Goal: Register for event/course

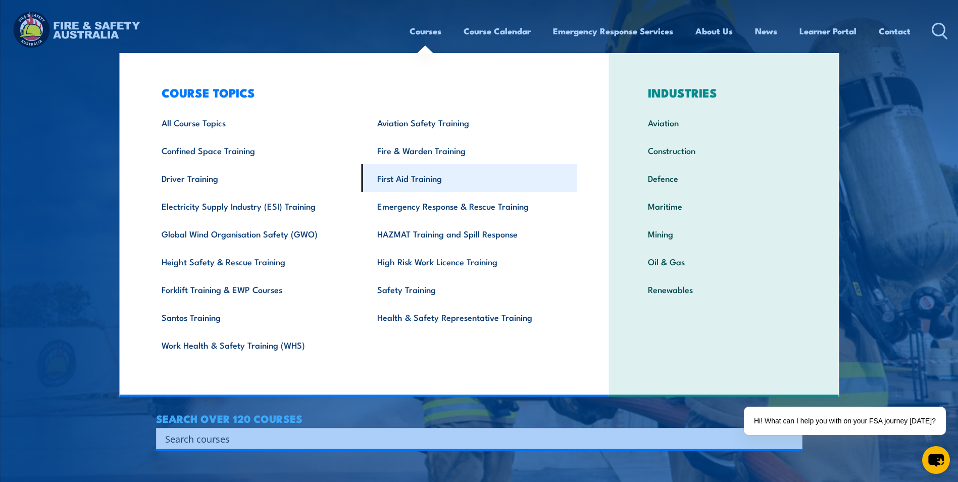
click at [425, 179] on link "First Aid Training" at bounding box center [470, 178] width 216 height 28
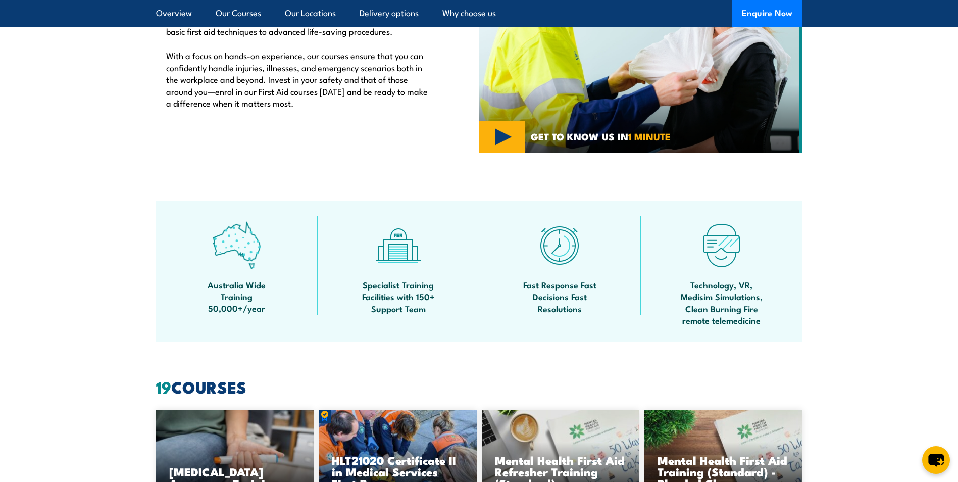
scroll to position [455, 0]
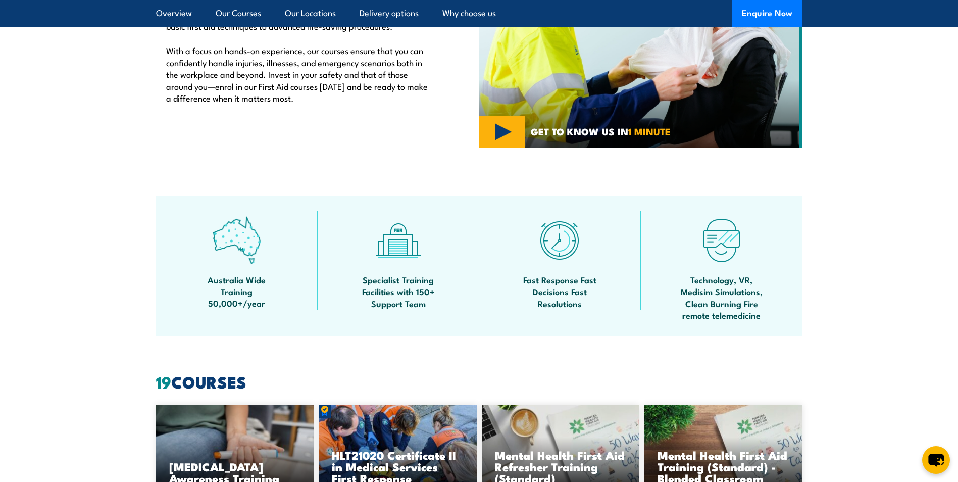
click at [238, 250] on img at bounding box center [237, 240] width 48 height 48
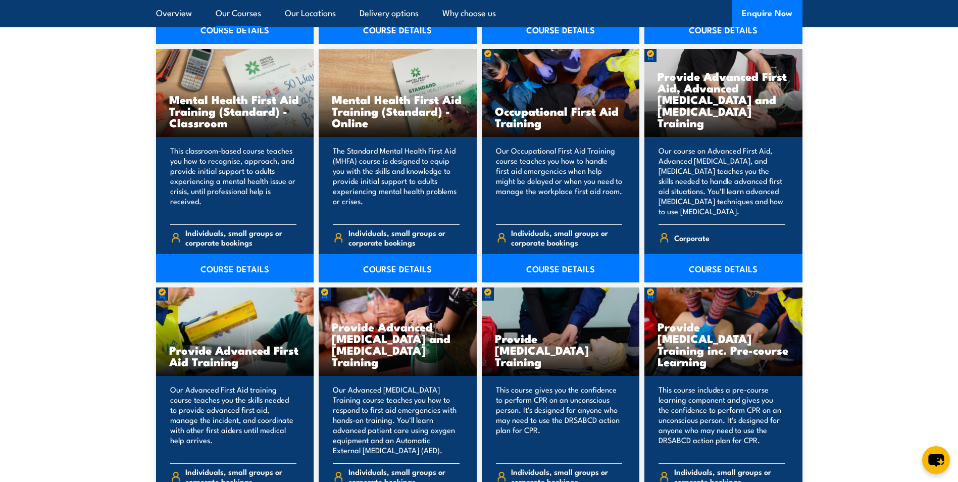
scroll to position [1111, 0]
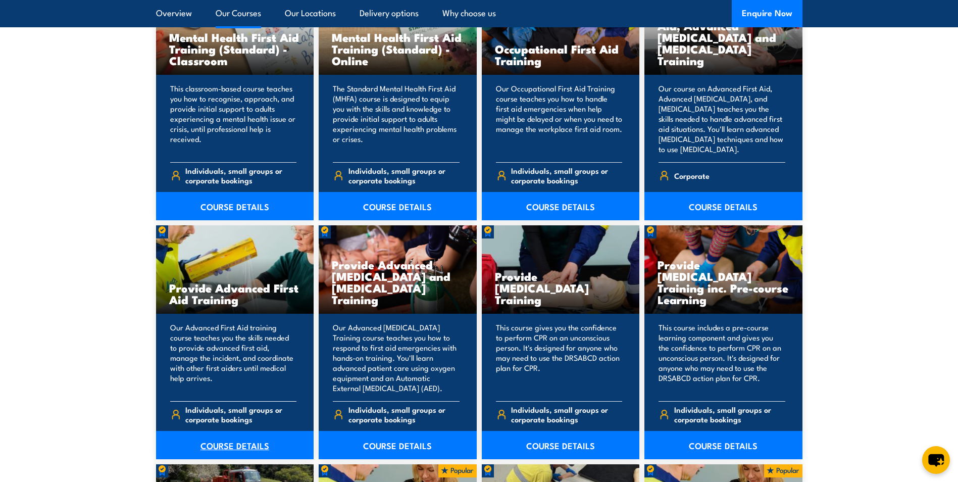
click at [223, 443] on link "COURSE DETAILS" at bounding box center [235, 445] width 158 height 28
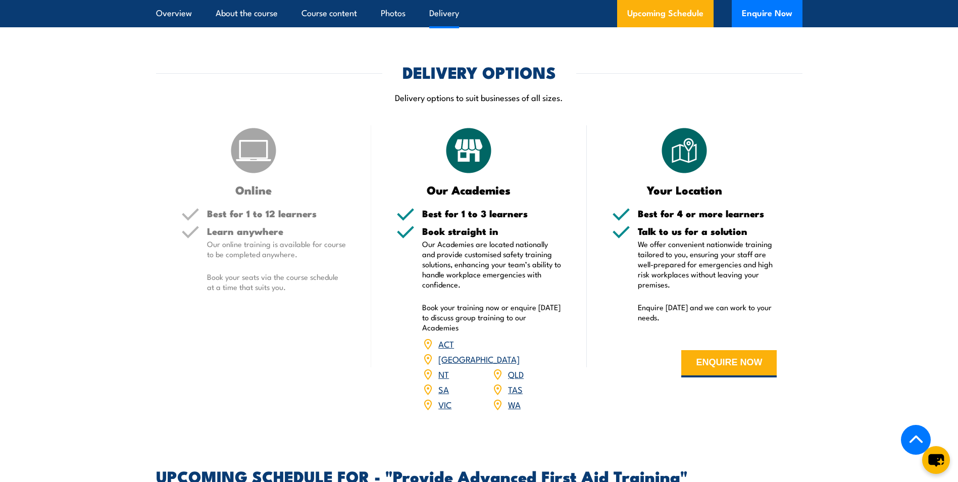
scroll to position [859, 0]
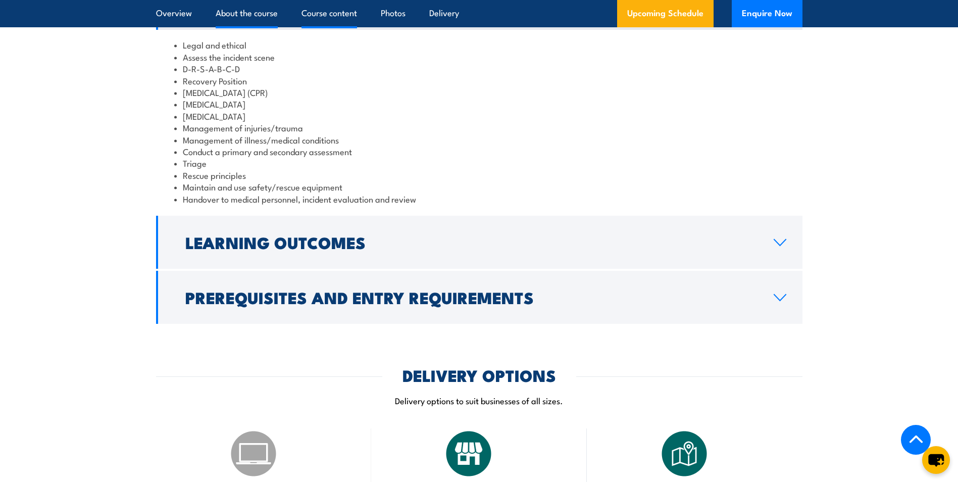
click at [245, 17] on link "About the course" at bounding box center [247, 13] width 62 height 27
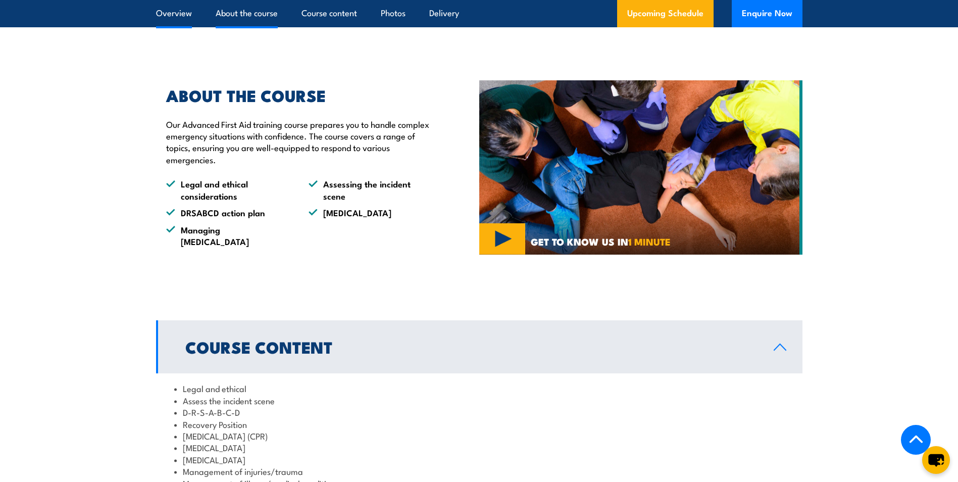
click at [165, 14] on link "Overview" at bounding box center [174, 13] width 36 height 27
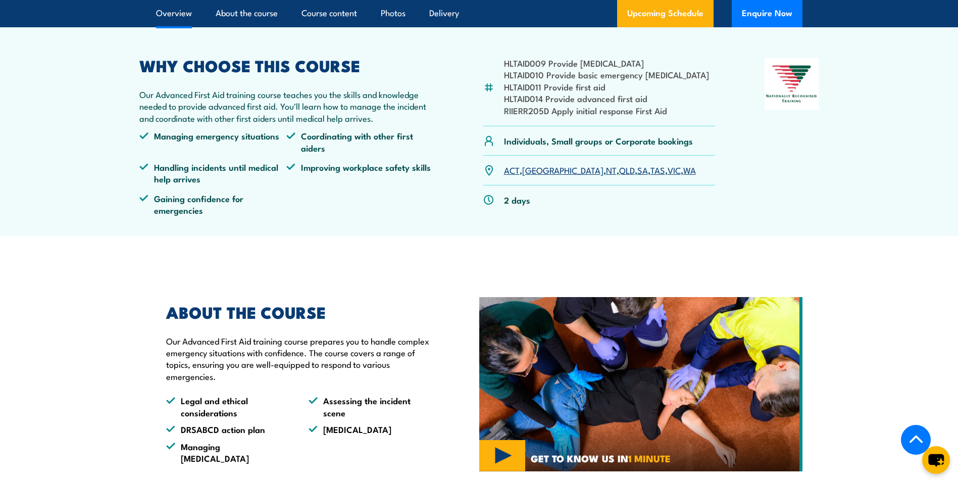
scroll to position [317, 0]
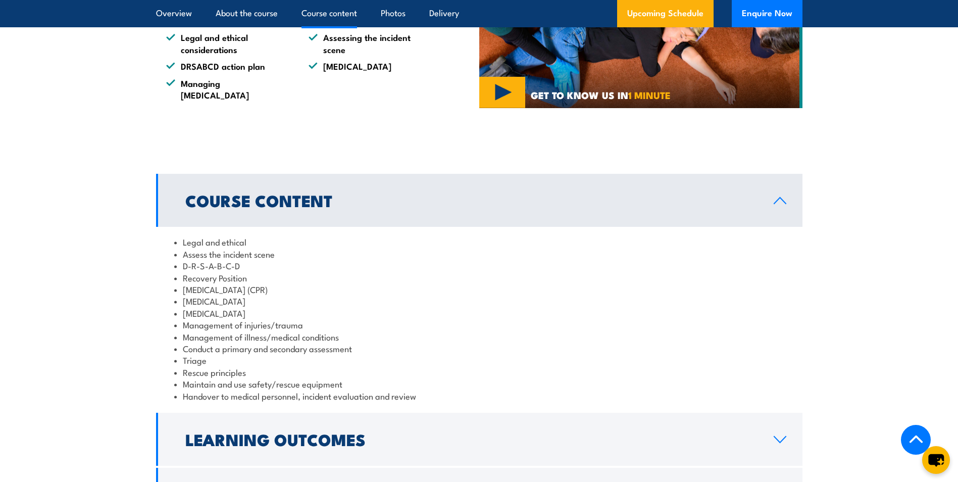
scroll to position [811, 0]
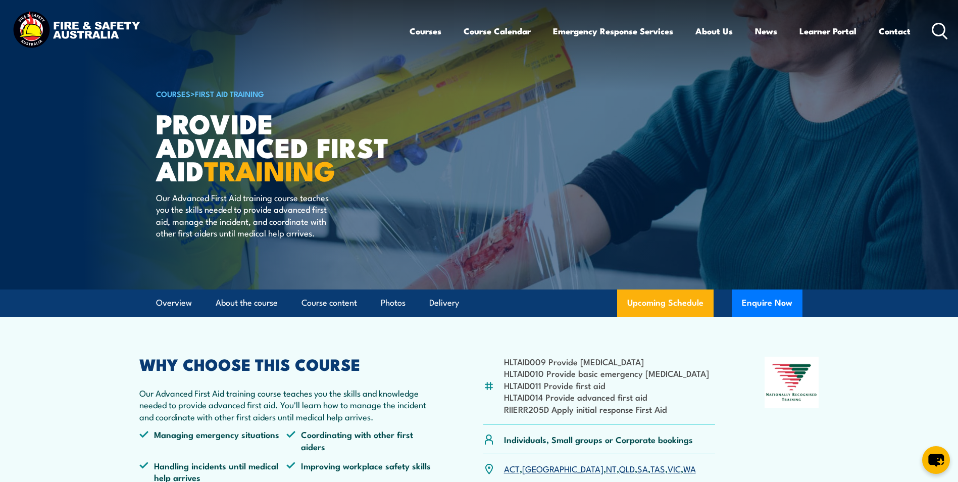
click at [90, 36] on img at bounding box center [76, 30] width 132 height 43
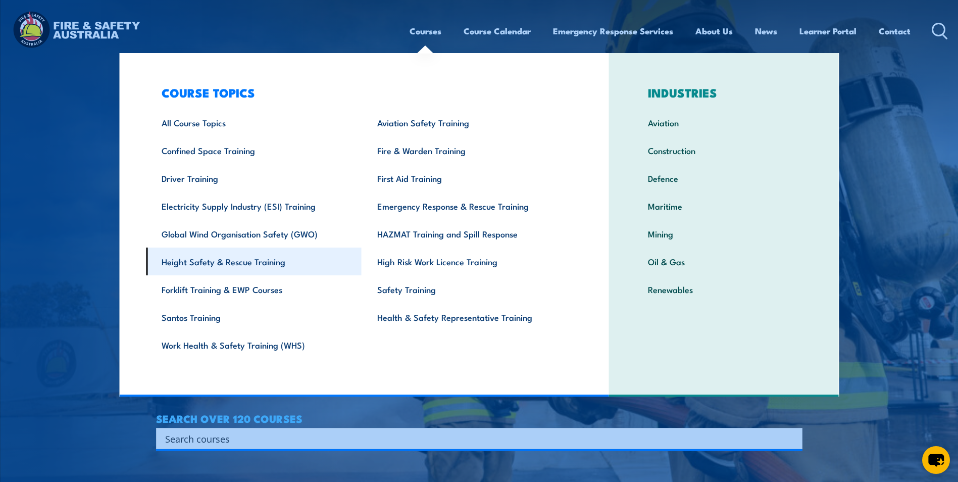
click at [236, 265] on link "Height Safety & Rescue Training" at bounding box center [254, 261] width 216 height 28
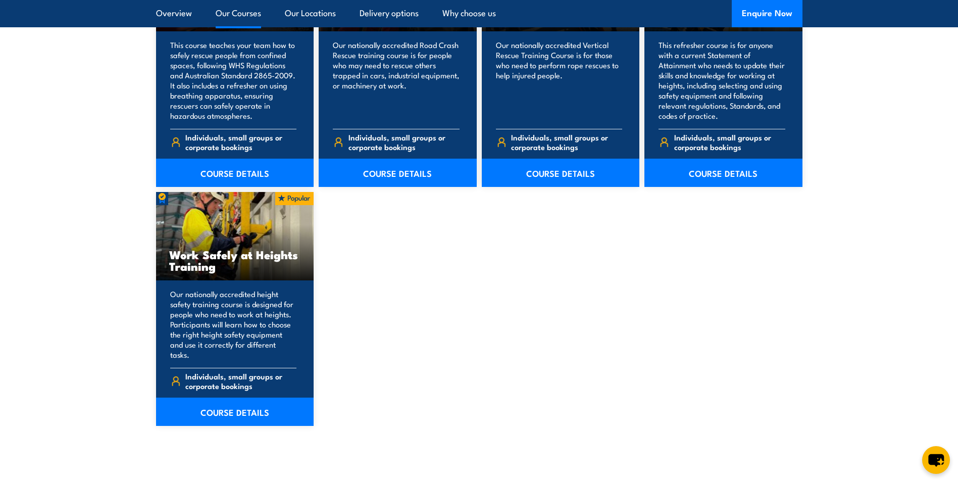
scroll to position [1212, 0]
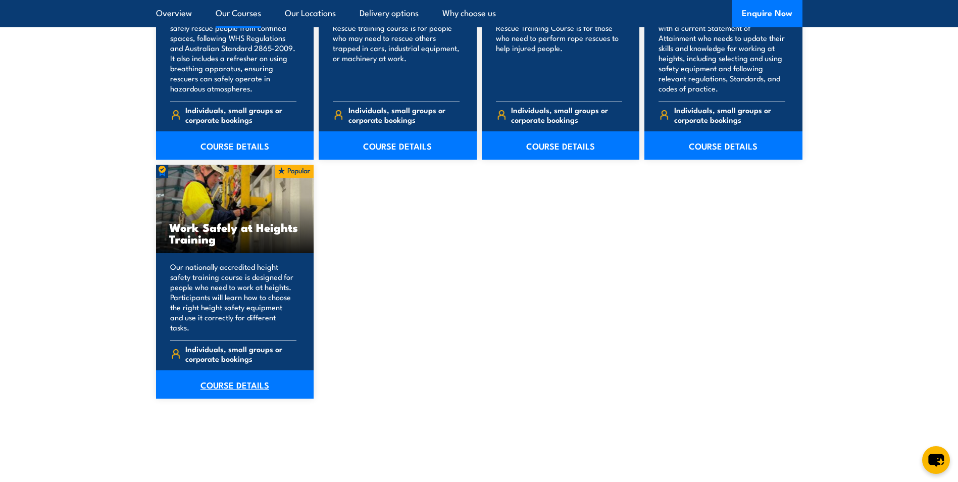
click at [238, 374] on link "COURSE DETAILS" at bounding box center [235, 384] width 158 height 28
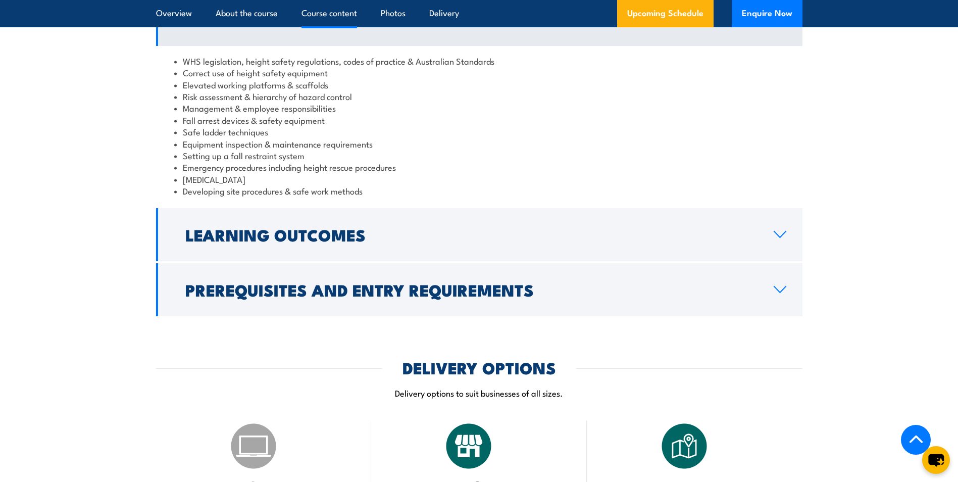
scroll to position [859, 0]
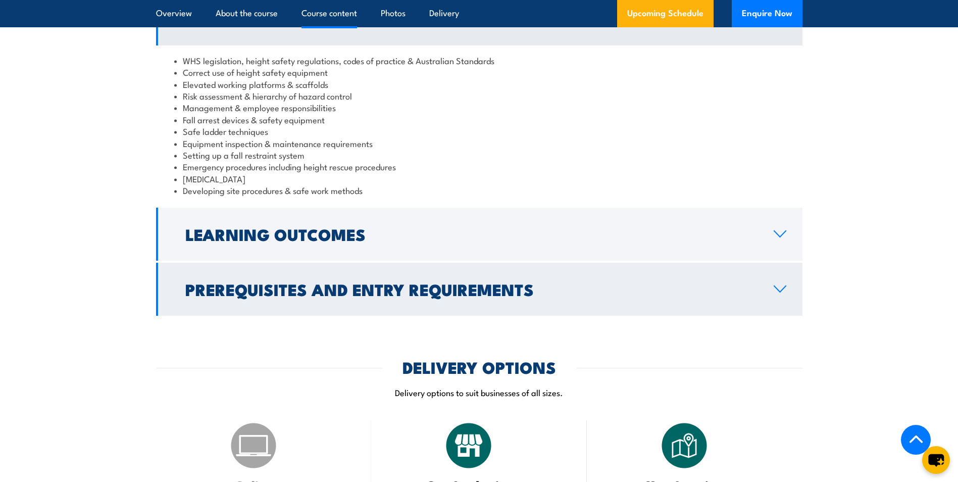
click at [780, 288] on icon at bounding box center [780, 289] width 14 height 8
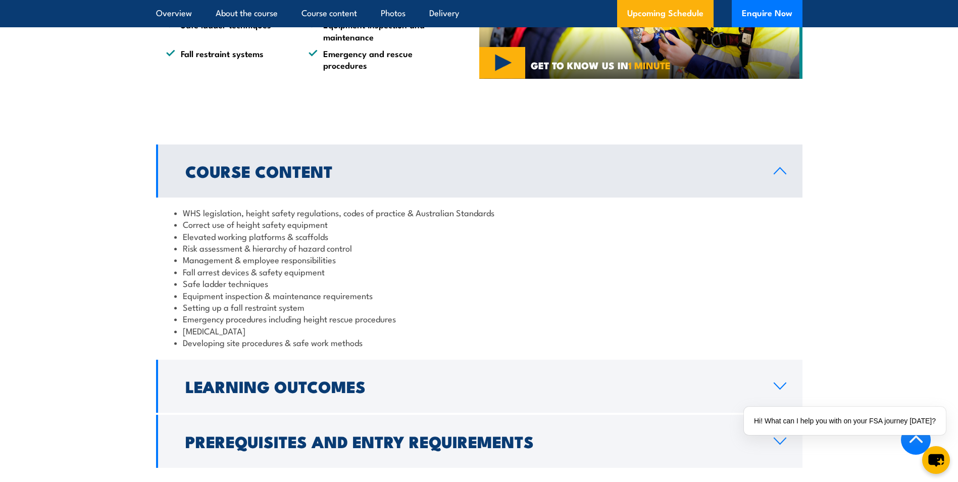
scroll to position [707, 0]
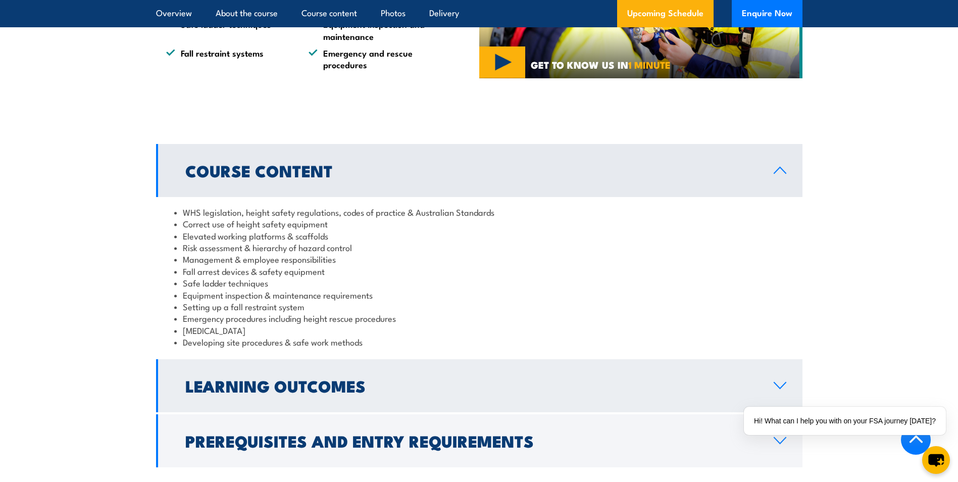
click at [781, 383] on icon at bounding box center [780, 385] width 14 height 8
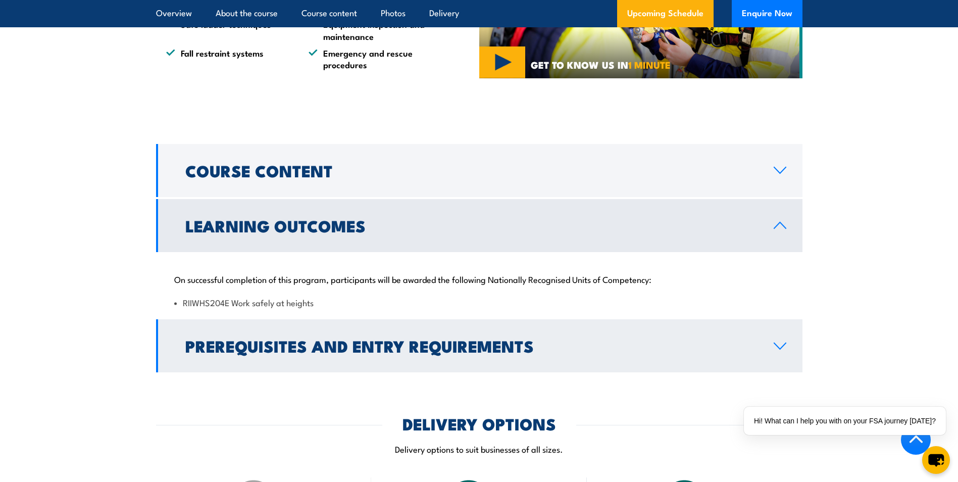
click at [782, 342] on icon at bounding box center [780, 346] width 14 height 8
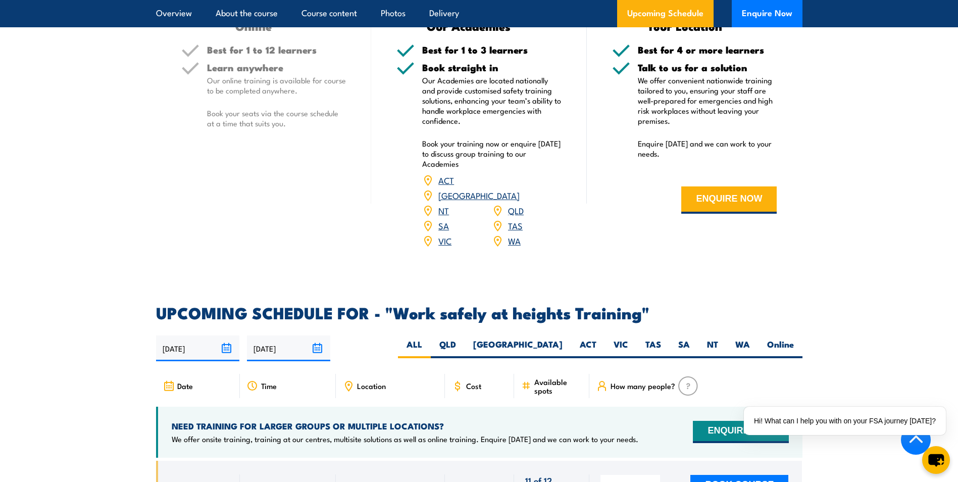
scroll to position [1465, 0]
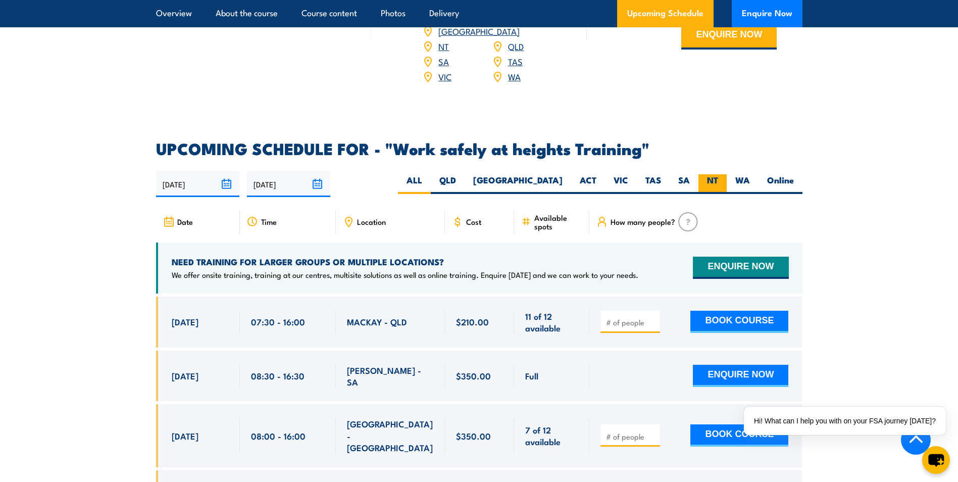
click at [711, 174] on label "NT" at bounding box center [713, 184] width 28 height 20
click at [718, 174] on input "NT" at bounding box center [721, 177] width 7 height 7
radio input "true"
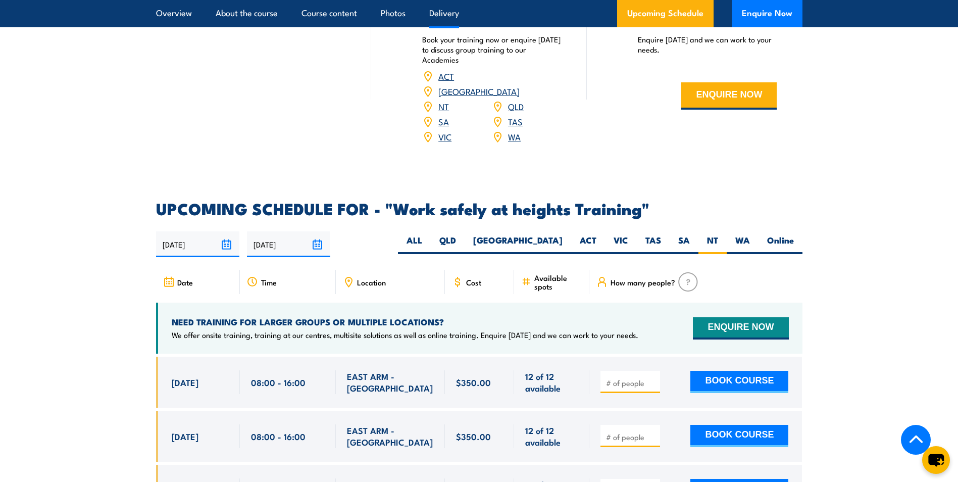
scroll to position [1456, 0]
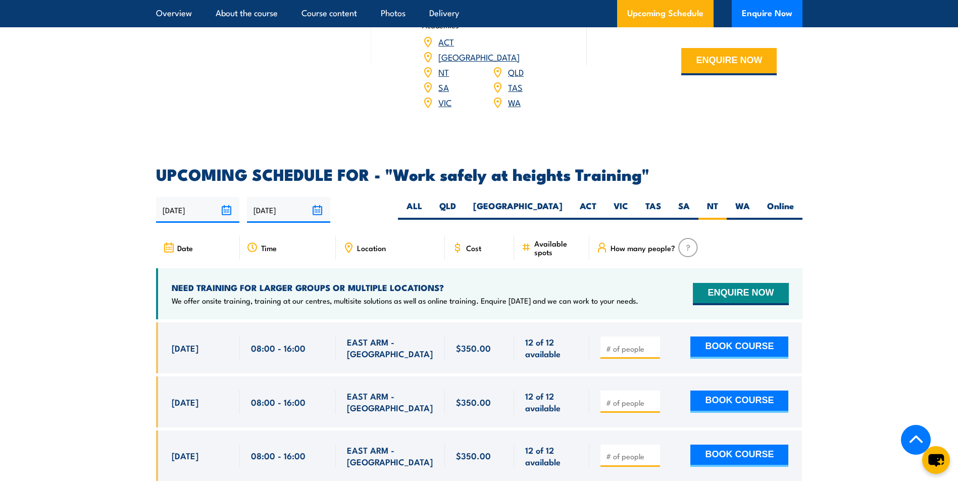
click at [628, 343] on input "number" at bounding box center [631, 348] width 51 height 10
click at [653, 343] on input "1" at bounding box center [631, 348] width 51 height 10
click at [653, 343] on input "2" at bounding box center [631, 348] width 51 height 10
type input "3"
click at [653, 343] on input "3" at bounding box center [631, 348] width 51 height 10
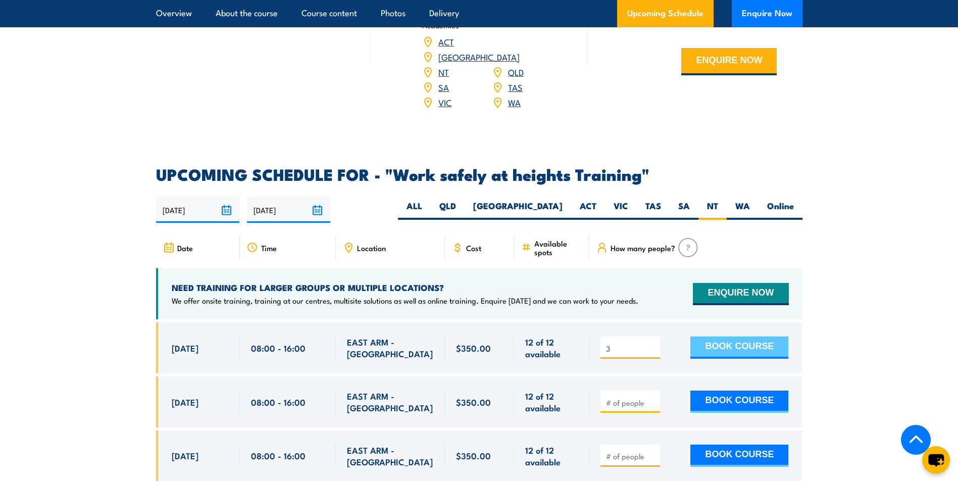
click at [728, 336] on button "BOOK COURSE" at bounding box center [739, 347] width 98 height 22
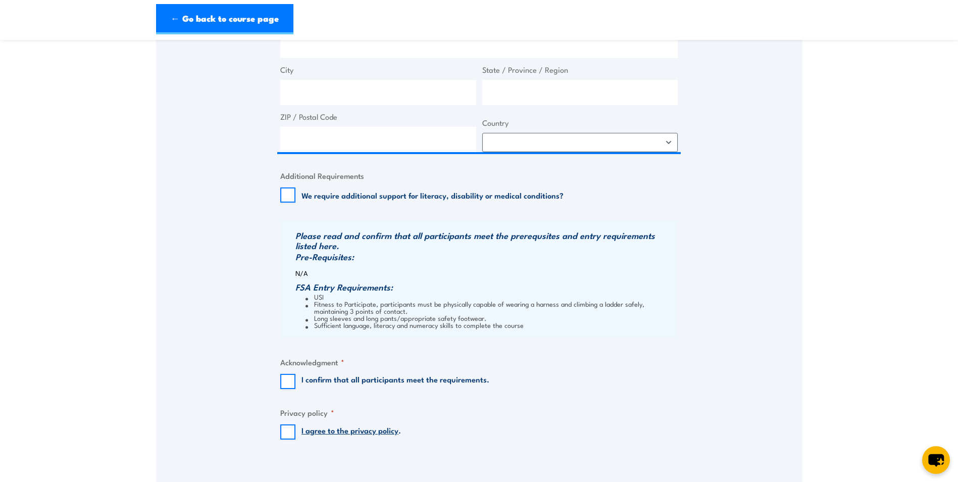
scroll to position [657, 0]
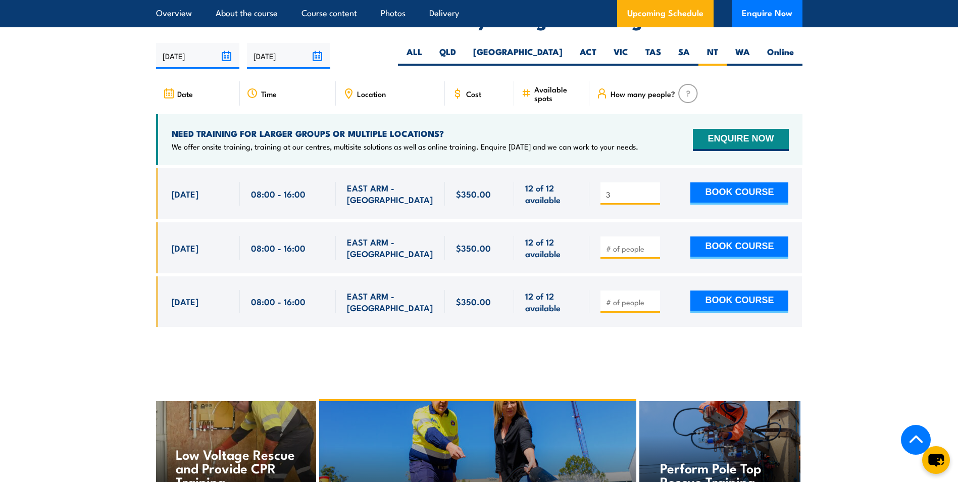
scroll to position [1448, 0]
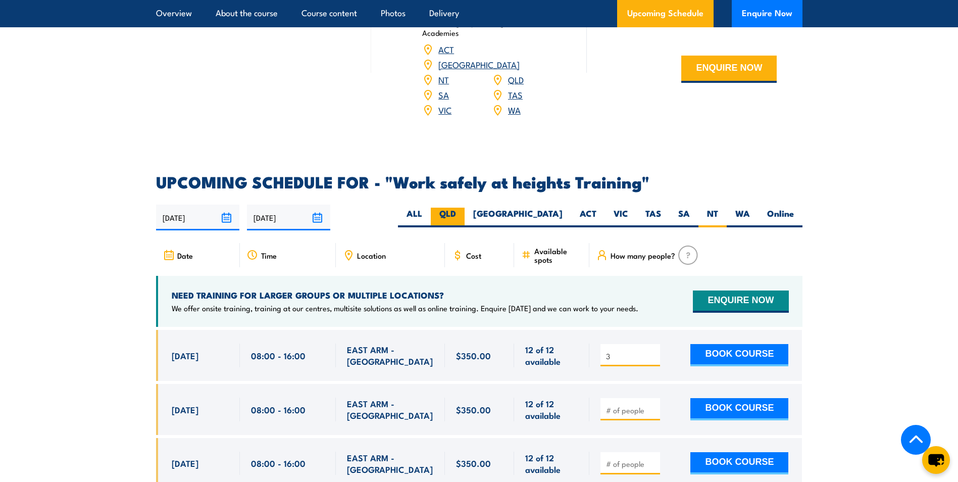
click at [465, 208] on label "QLD" at bounding box center [448, 218] width 34 height 20
click at [463, 208] on input "QLD" at bounding box center [459, 211] width 7 height 7
radio input "true"
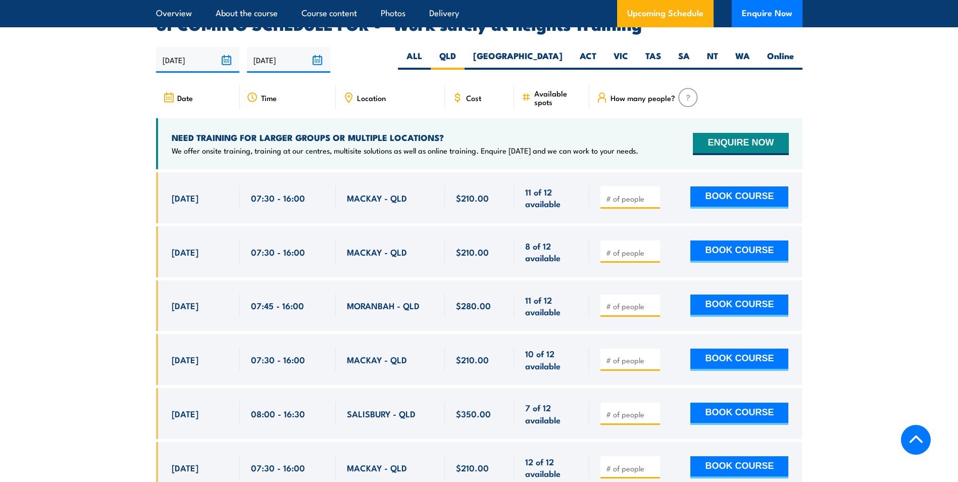
scroll to position [1607, 0]
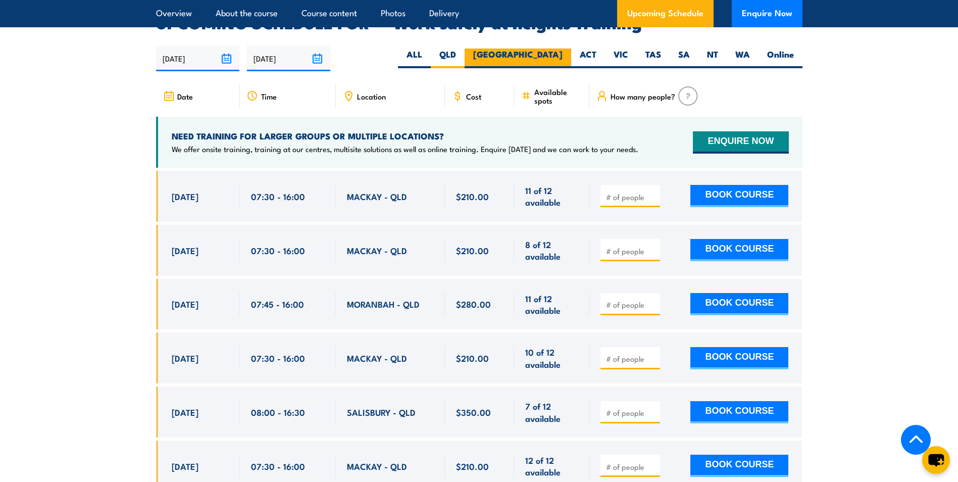
click at [559, 48] on label "[GEOGRAPHIC_DATA]" at bounding box center [518, 58] width 107 height 20
click at [563, 48] on input "[GEOGRAPHIC_DATA]" at bounding box center [566, 51] width 7 height 7
radio input "true"
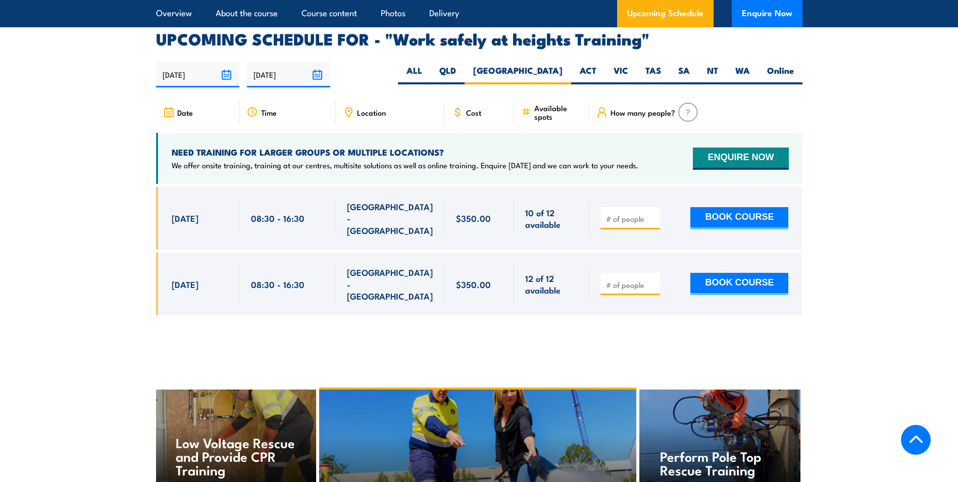
scroll to position [1607, 0]
